Goal: Find specific page/section: Find specific page/section

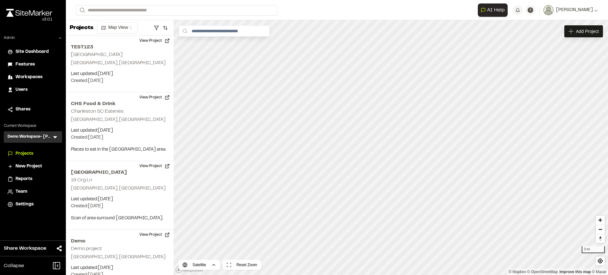
click at [29, 87] on div "Users" at bounding box center [37, 89] width 43 height 7
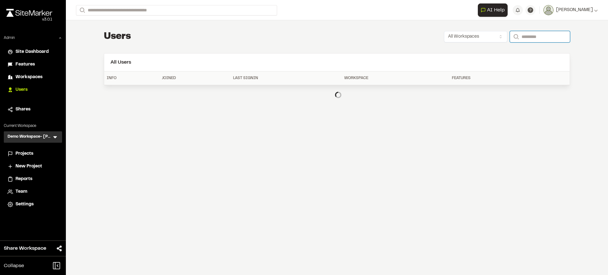
click at [530, 35] on input "Search" at bounding box center [539, 36] width 60 height 11
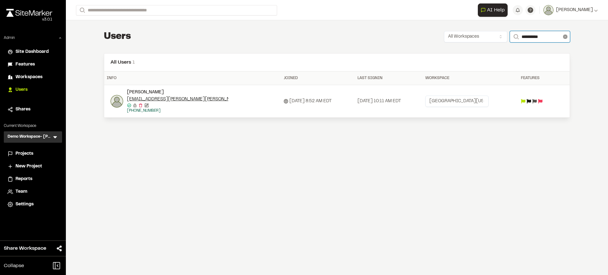
type input "**********"
click at [565, 38] on icon at bounding box center [565, 36] width 4 height 4
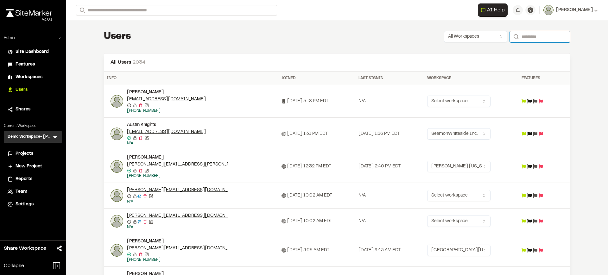
click at [509, 38] on input "Search" at bounding box center [539, 36] width 60 height 11
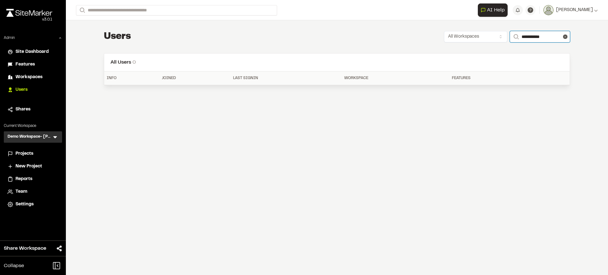
type input "**********"
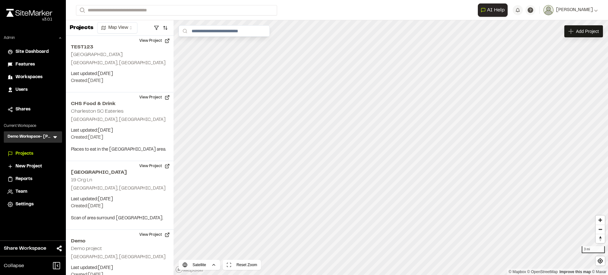
click at [29, 89] on div "Users" at bounding box center [37, 89] width 43 height 7
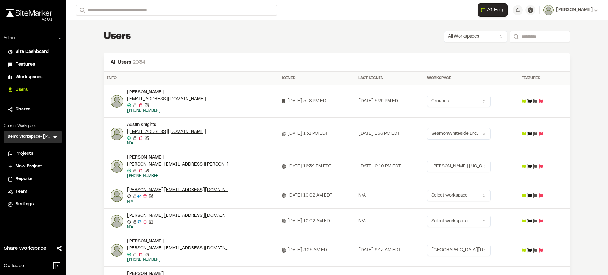
click at [53, 135] on icon at bounding box center [55, 137] width 6 height 6
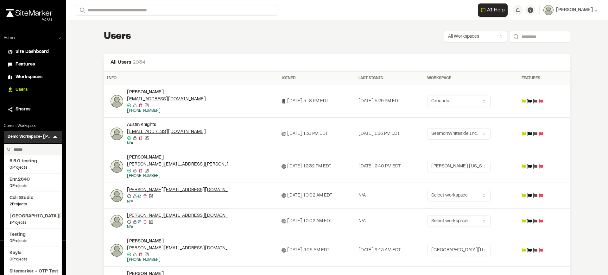
click at [36, 149] on input "text" at bounding box center [35, 149] width 48 height 11
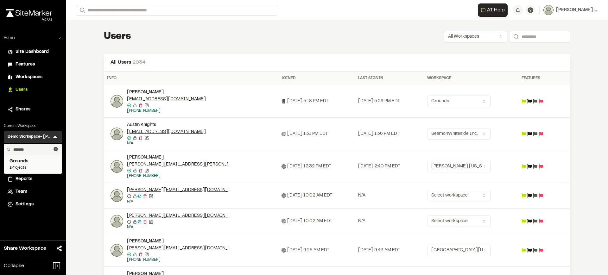
type input "*******"
click at [39, 162] on span "Grounds" at bounding box center [32, 161] width 47 height 7
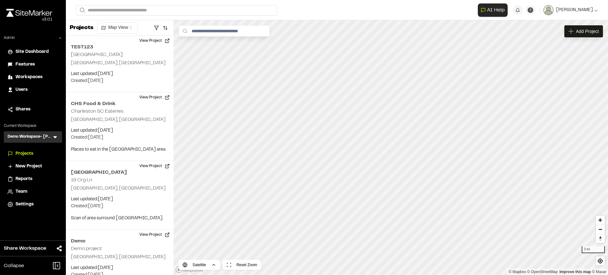
click at [57, 135] on icon at bounding box center [55, 137] width 6 height 6
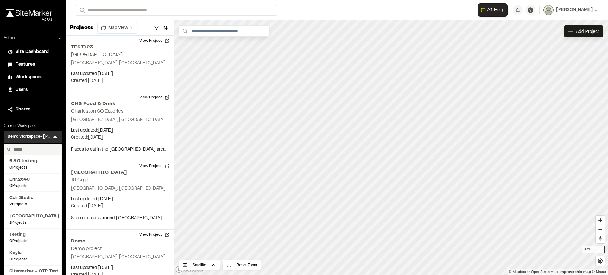
click at [32, 148] on input "text" at bounding box center [35, 149] width 48 height 11
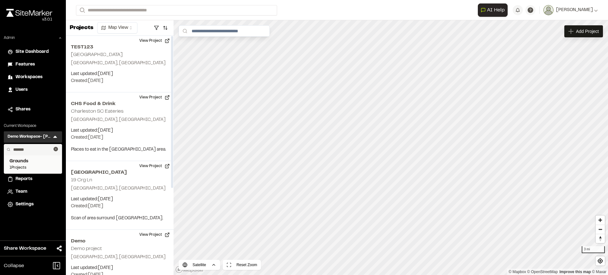
type input "*******"
click at [41, 166] on span "1 Projects" at bounding box center [32, 168] width 47 height 6
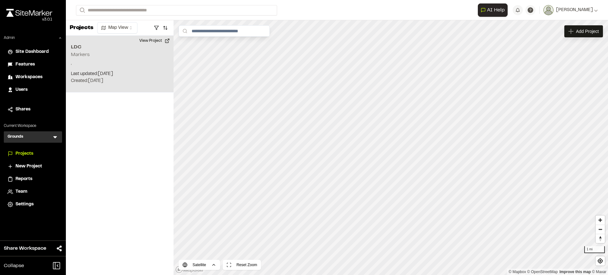
click at [123, 77] on p "Last updated: Sep 3, 2025" at bounding box center [119, 74] width 97 height 7
click at [392, 138] on div "LDC Markers" at bounding box center [391, 137] width 32 height 7
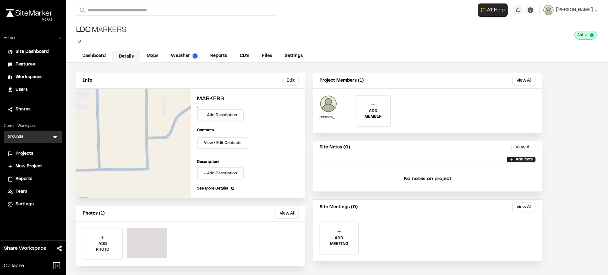
click at [148, 248] on div at bounding box center [147, 243] width 40 height 30
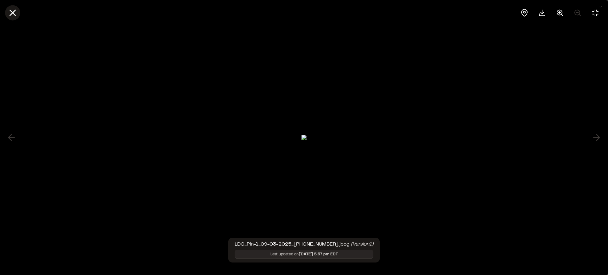
click at [16, 14] on icon at bounding box center [12, 12] width 11 height 11
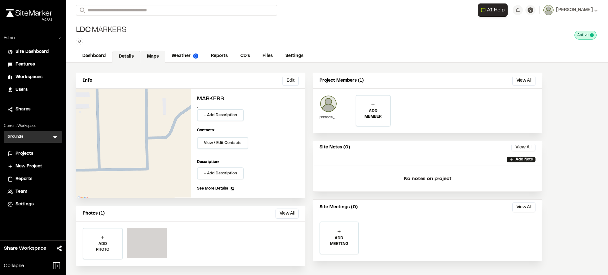
click at [151, 57] on link "Maps" at bounding box center [152, 57] width 25 height 12
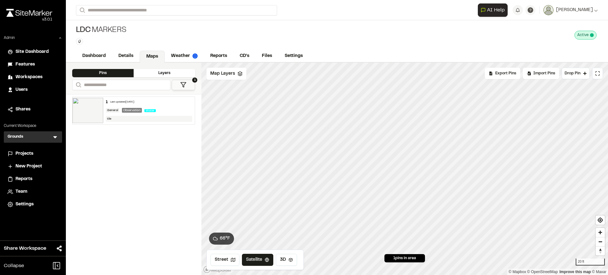
click at [95, 112] on img at bounding box center [87, 110] width 31 height 25
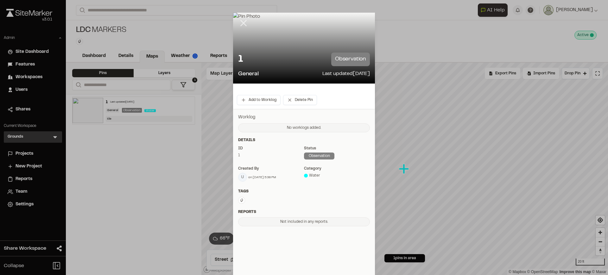
click at [241, 25] on line at bounding box center [243, 23] width 5 height 5
